Goal: Task Accomplishment & Management: Complete application form

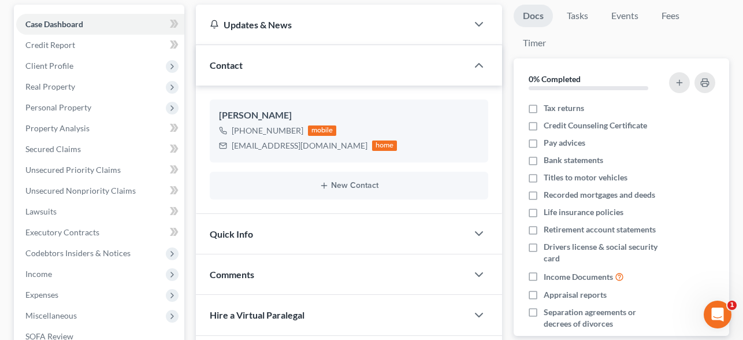
scroll to position [139, 0]
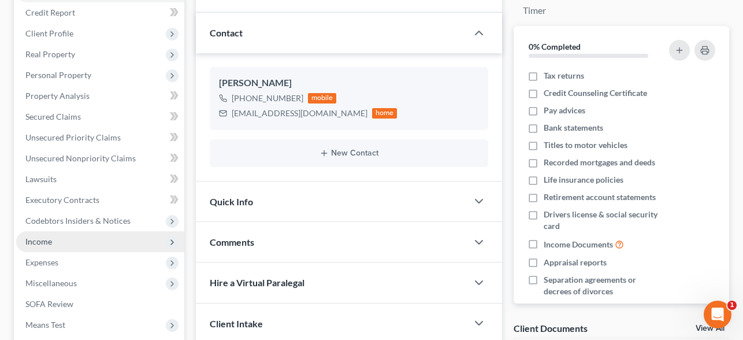
click at [61, 240] on span "Income" at bounding box center [100, 241] width 168 height 21
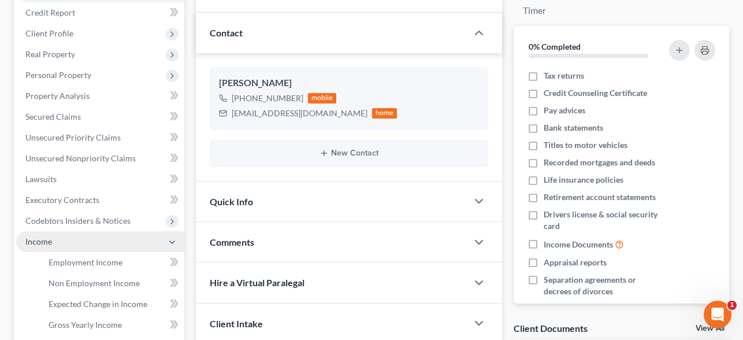
click at [46, 240] on span "Income" at bounding box center [38, 241] width 27 height 10
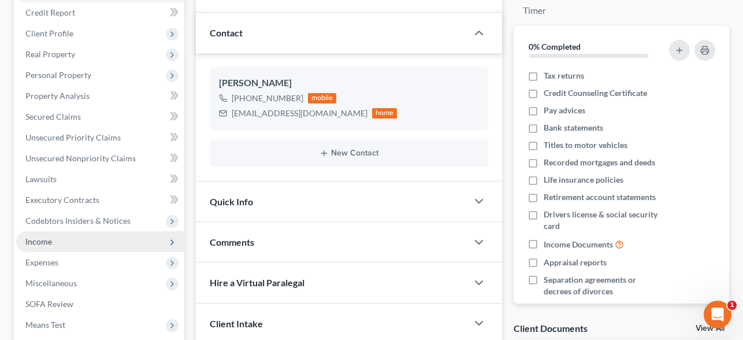
click at [57, 239] on span "Income" at bounding box center [100, 241] width 168 height 21
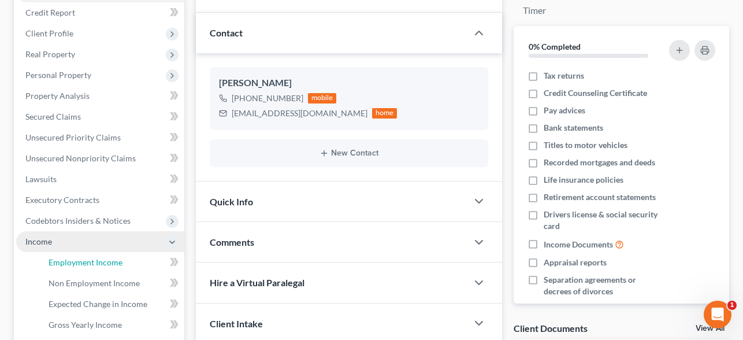
click at [68, 254] on link "Employment Income" at bounding box center [111, 262] width 145 height 21
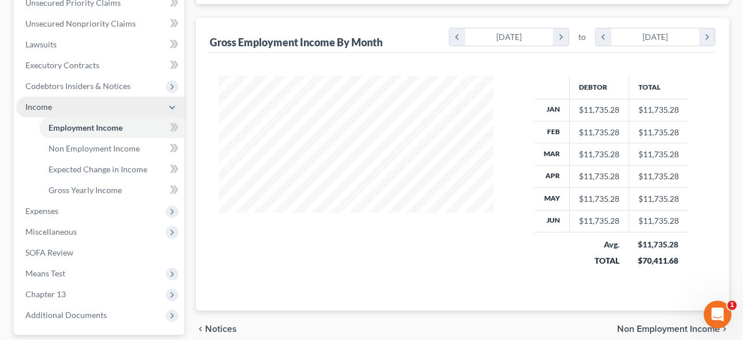
scroll to position [377, 0]
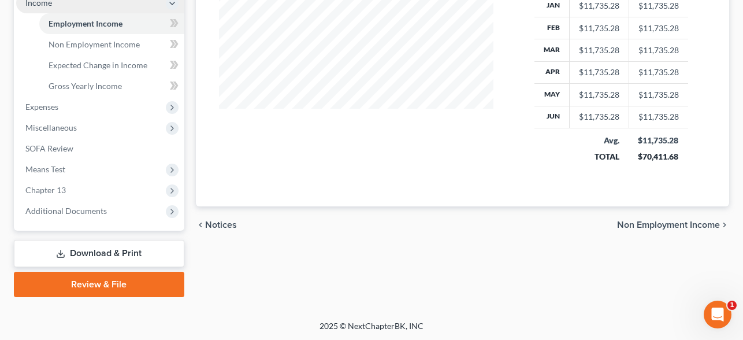
click at [66, 168] on span "Means Test" at bounding box center [100, 169] width 168 height 21
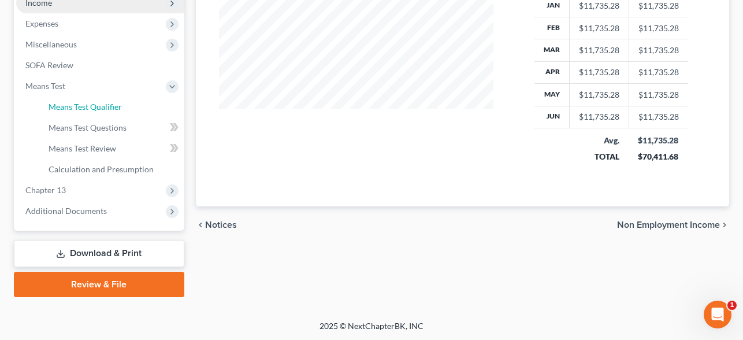
click at [102, 107] on span "Means Test Qualifier" at bounding box center [85, 107] width 73 height 10
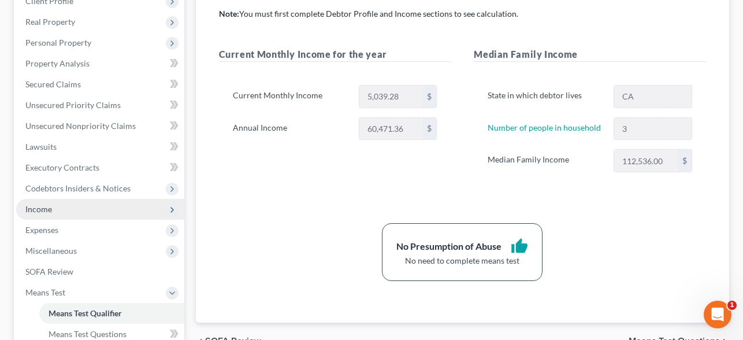
scroll to position [172, 0]
click at [60, 208] on span "Income" at bounding box center [100, 208] width 168 height 21
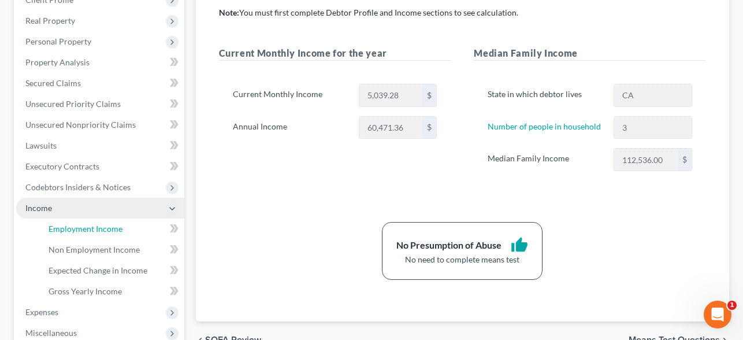
click at [112, 233] on link "Employment Income" at bounding box center [111, 228] width 145 height 21
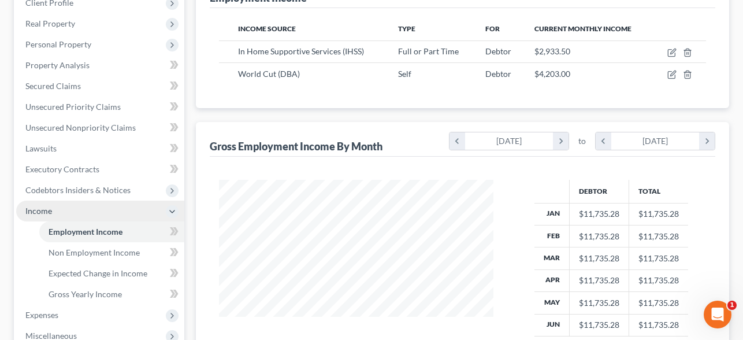
scroll to position [178, 0]
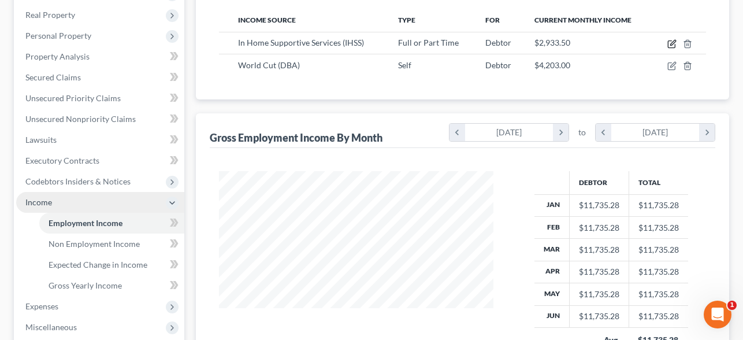
click at [674, 42] on icon "button" at bounding box center [672, 42] width 5 height 5
select select "0"
select select "4"
select select "1"
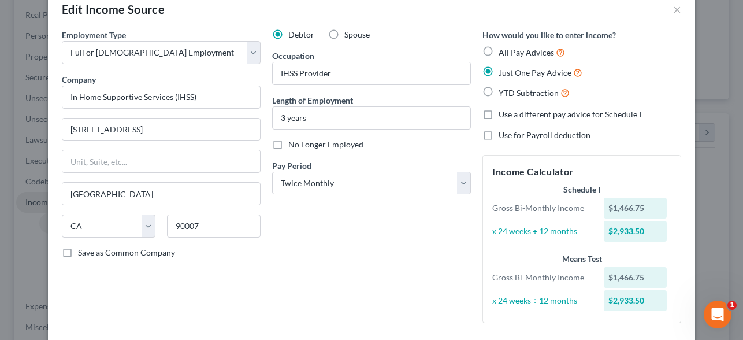
scroll to position [11, 0]
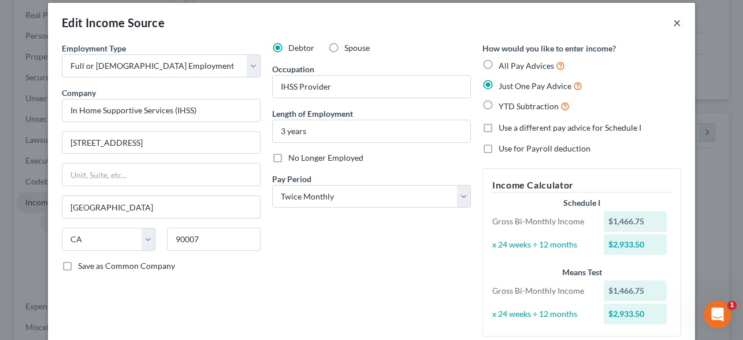
click at [677, 21] on button "×" at bounding box center [677, 23] width 8 height 14
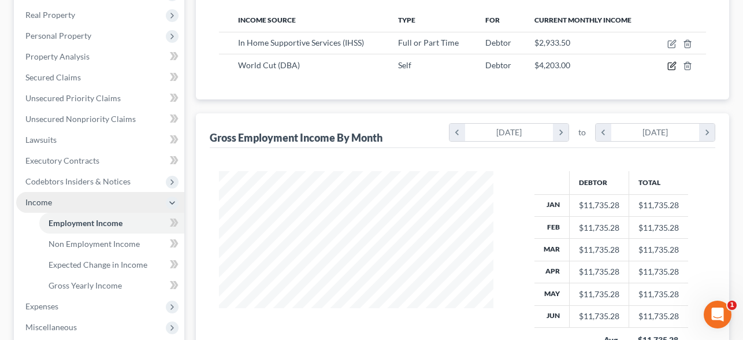
click at [671, 64] on icon "button" at bounding box center [671, 65] width 9 height 9
select select "1"
select select "4"
select select "0"
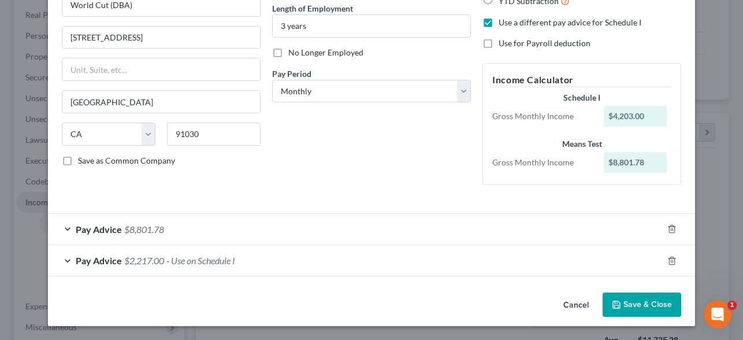
scroll to position [116, 0]
click at [211, 263] on span "- Use on Schedule I" at bounding box center [200, 260] width 69 height 11
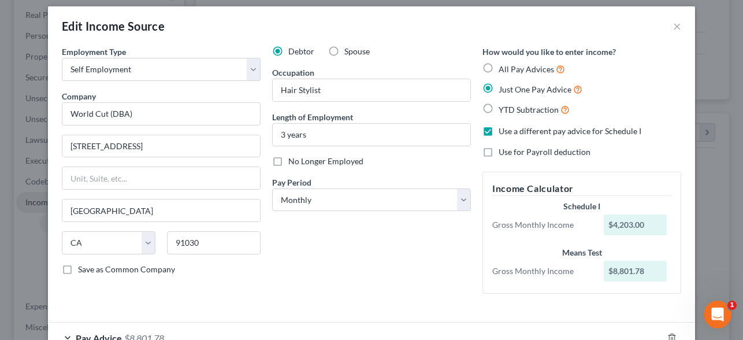
scroll to position [0, 0]
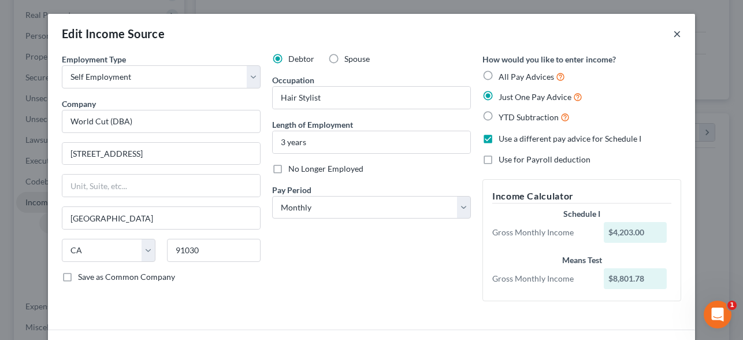
click at [677, 34] on button "×" at bounding box center [677, 34] width 8 height 14
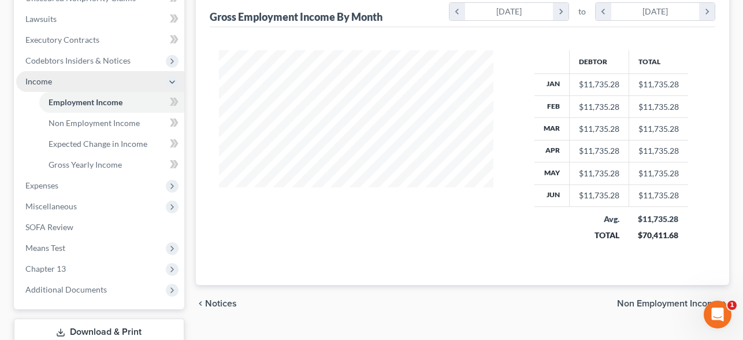
scroll to position [305, 0]
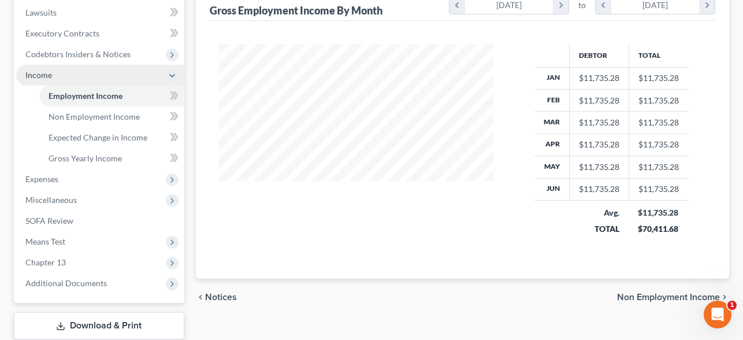
click at [48, 241] on span "Means Test" at bounding box center [45, 241] width 40 height 10
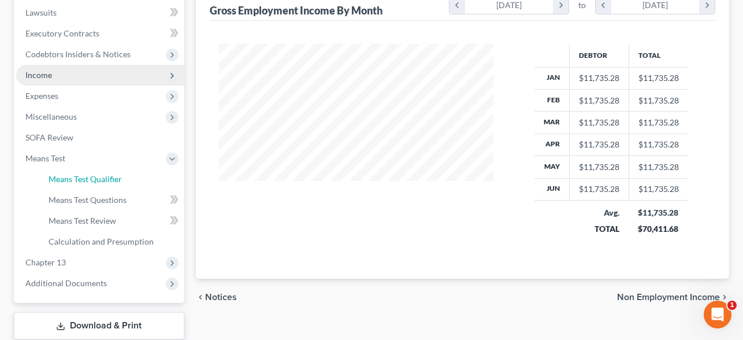
click at [96, 179] on span "Means Test Qualifier" at bounding box center [85, 179] width 73 height 10
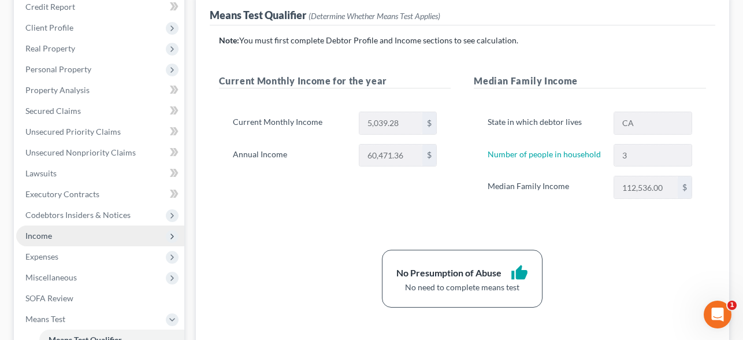
scroll to position [146, 0]
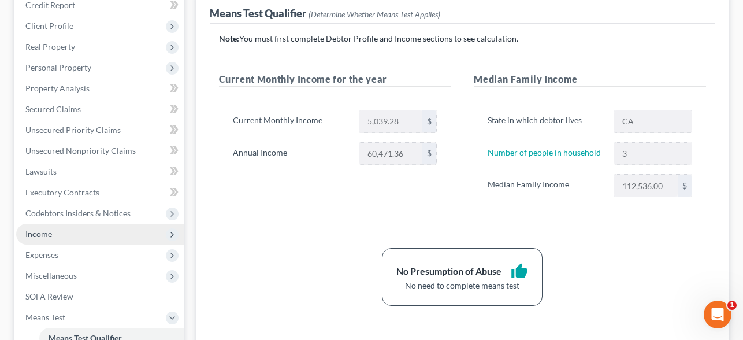
click at [62, 234] on span "Income" at bounding box center [100, 234] width 168 height 21
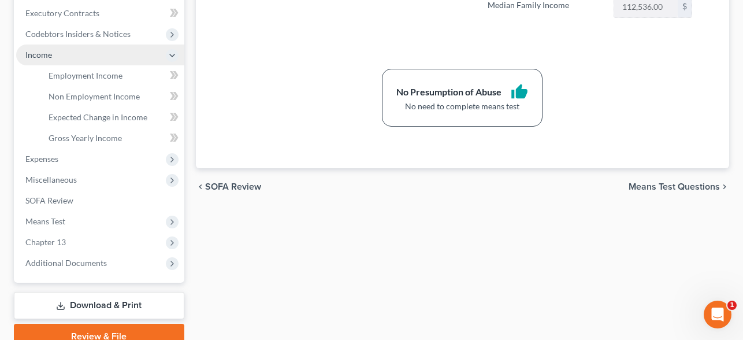
scroll to position [328, 0]
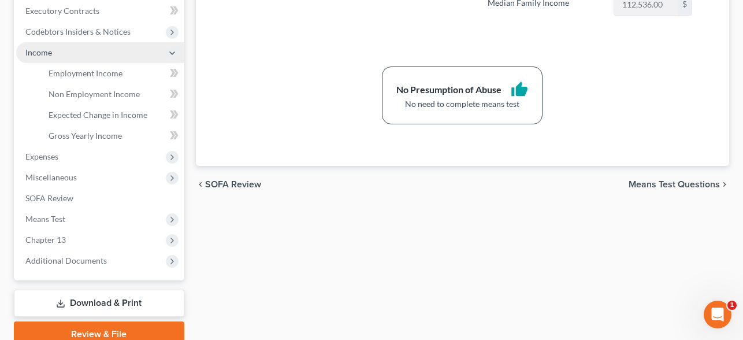
click at [69, 161] on span "Expenses" at bounding box center [100, 156] width 168 height 21
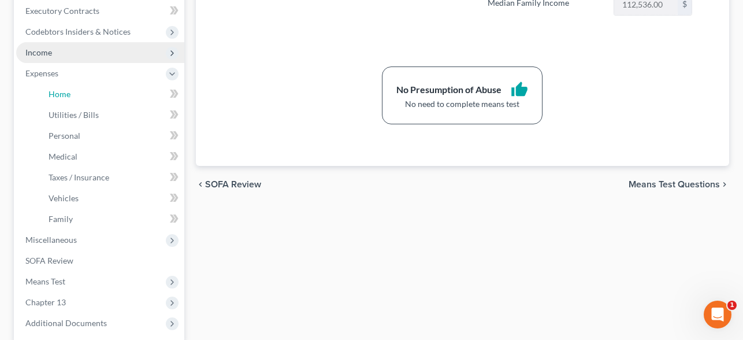
click at [101, 98] on link "Home" at bounding box center [111, 94] width 145 height 21
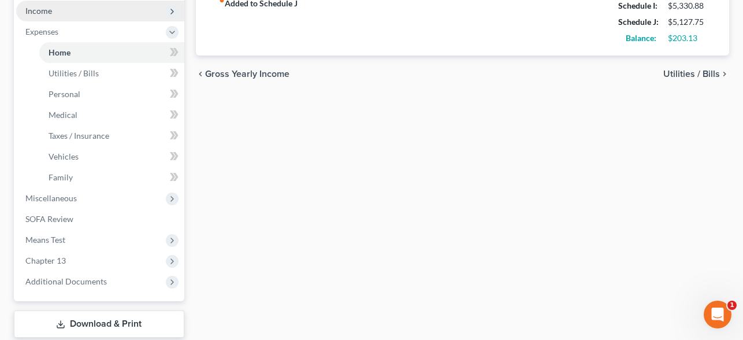
scroll to position [378, 0]
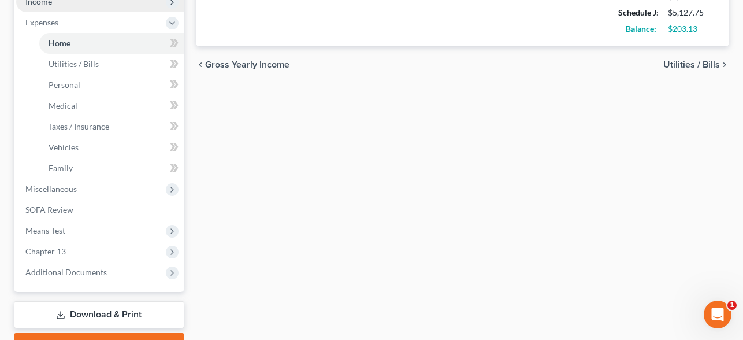
click at [61, 228] on span "Means Test" at bounding box center [45, 230] width 40 height 10
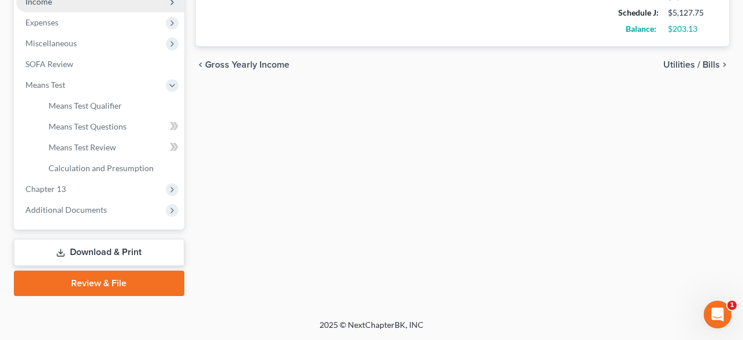
scroll to position [377, 0]
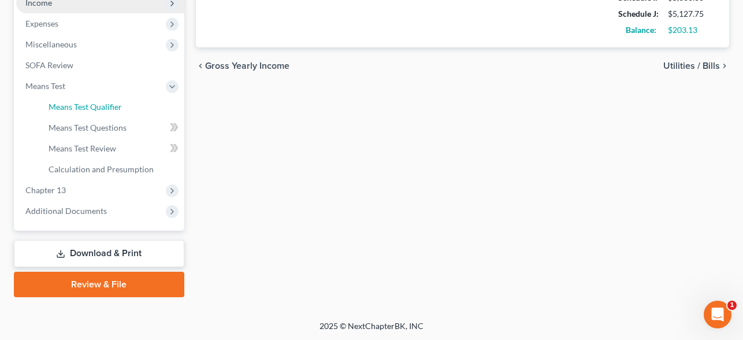
click at [105, 112] on link "Means Test Qualifier" at bounding box center [111, 106] width 145 height 21
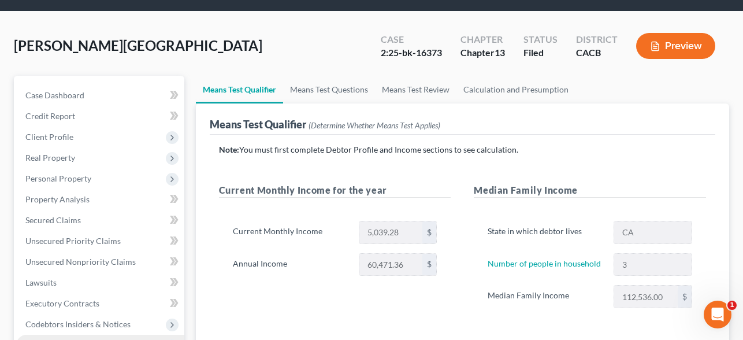
scroll to position [56, 0]
